Goal: Find specific page/section: Find specific page/section

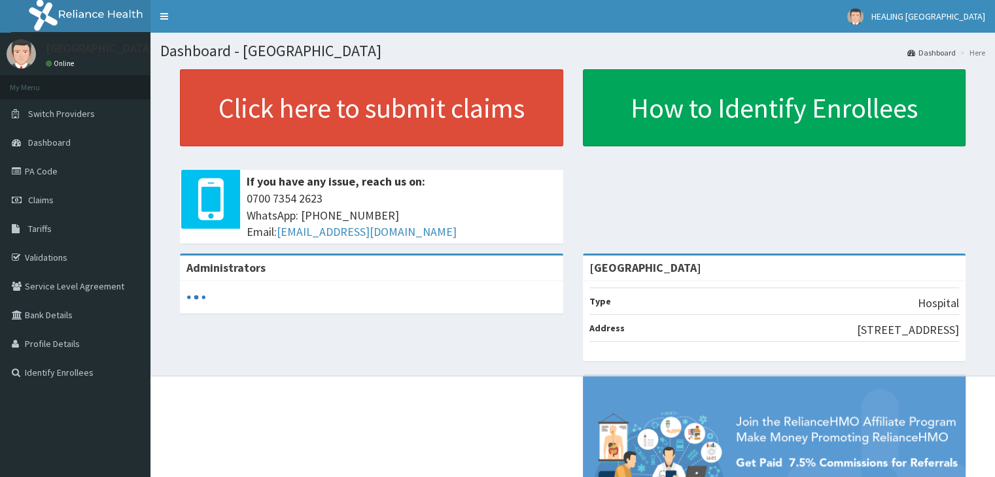
click at [38, 175] on link "PA Code" at bounding box center [75, 171] width 150 height 29
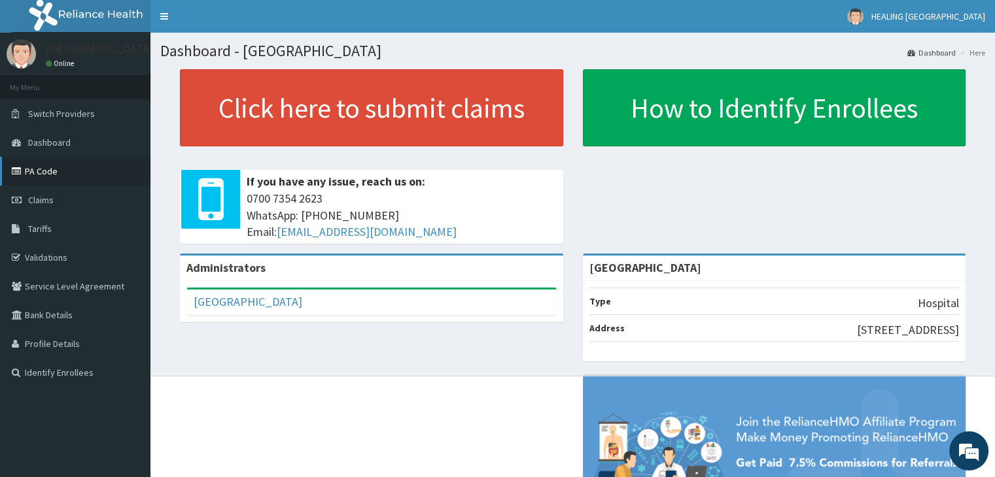
click at [39, 165] on link "PA Code" at bounding box center [75, 171] width 150 height 29
